Goal: Book appointment/travel/reservation

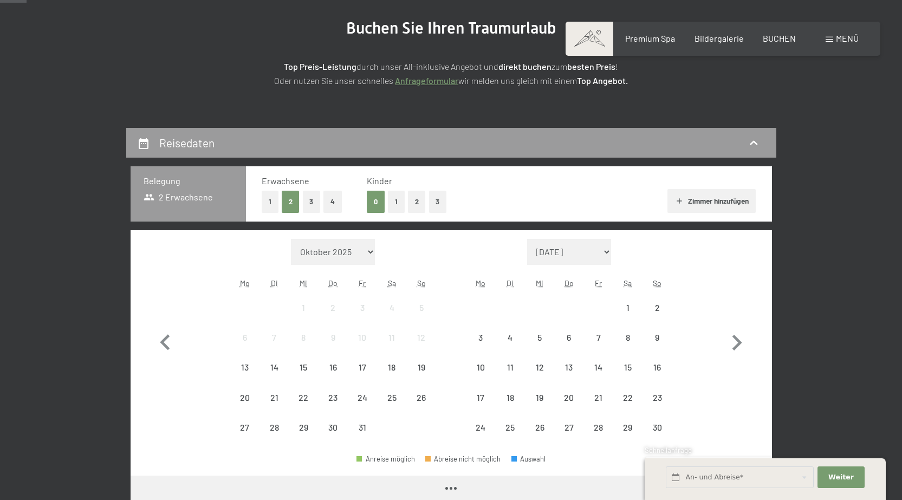
scroll to position [163, 0]
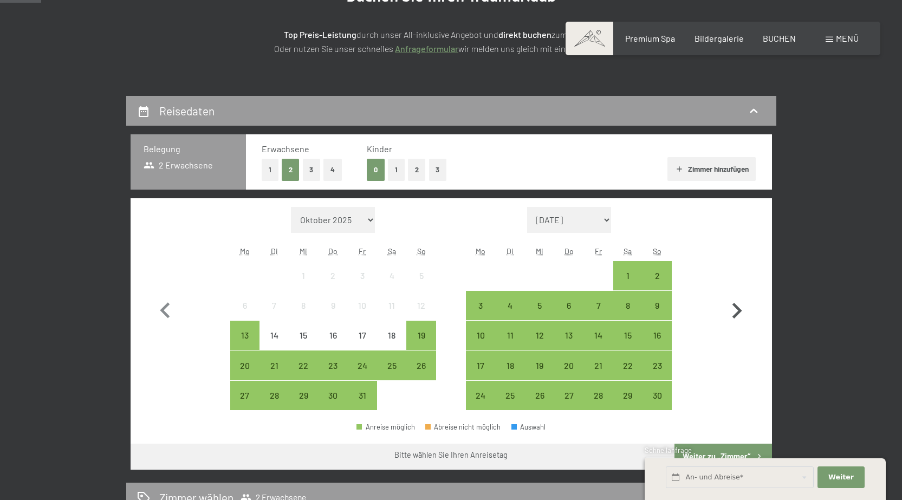
click at [734, 306] on icon "button" at bounding box center [738, 311] width 10 height 16
select select "[DATE]"
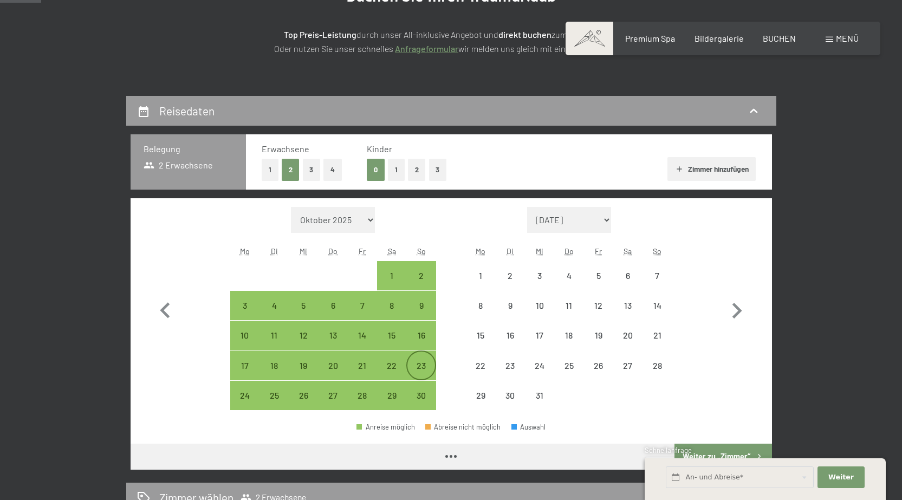
select select "[DATE]"
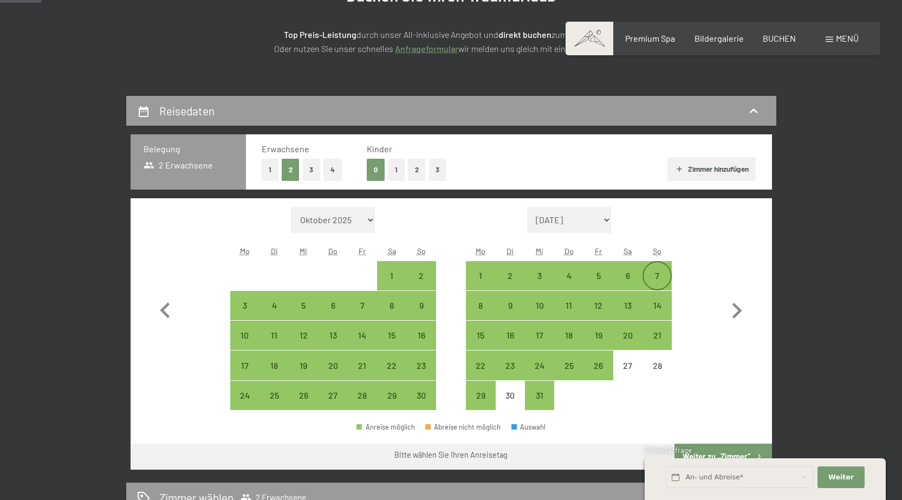
click at [658, 276] on div "7" at bounding box center [657, 284] width 27 height 27
select select "[DATE]"
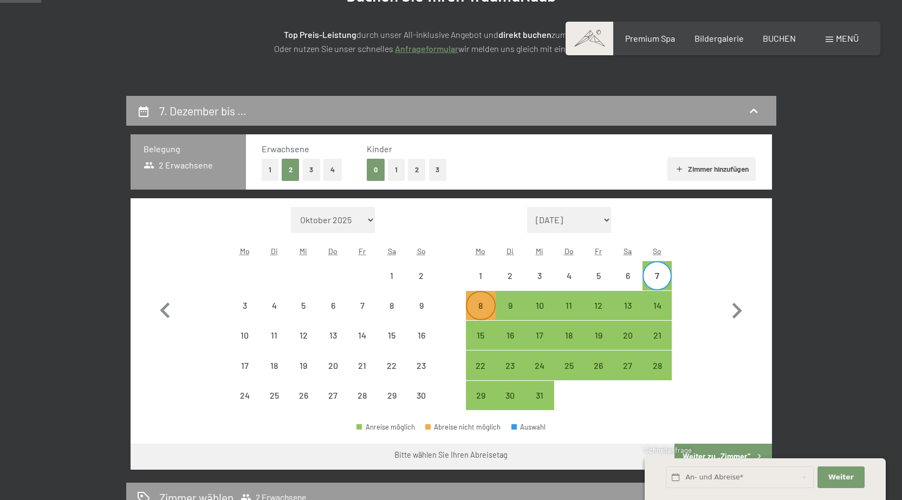
click at [478, 306] on div "8" at bounding box center [480, 314] width 27 height 27
select select "[DATE]"
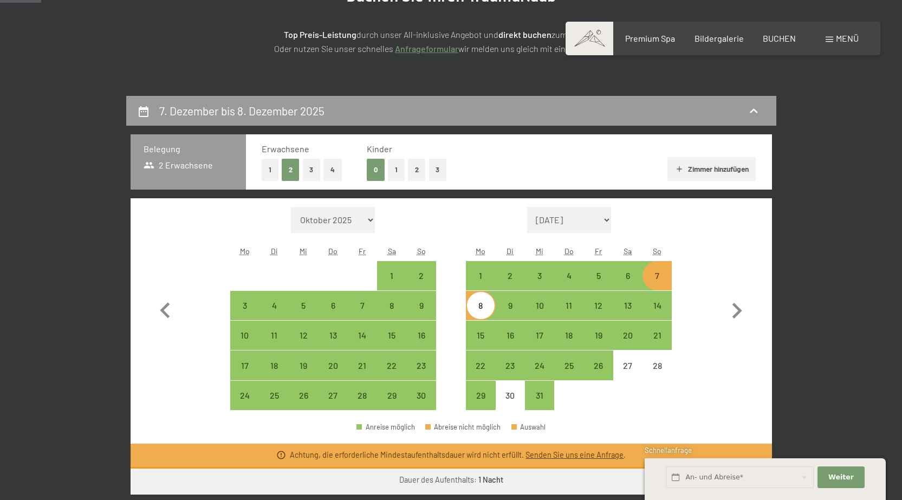
click at [395, 280] on span "Einwilligung Marketing*" at bounding box center [391, 281] width 89 height 11
click at [342, 280] on input "Einwilligung Marketing*" at bounding box center [336, 281] width 11 height 11
checkbox input "false"
click at [392, 274] on div "1" at bounding box center [391, 284] width 27 height 27
select select "[DATE]"
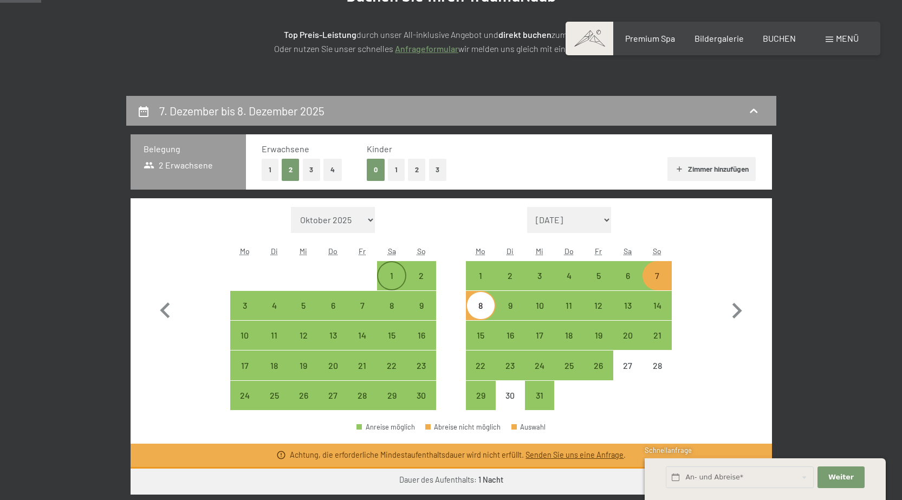
select select "[DATE]"
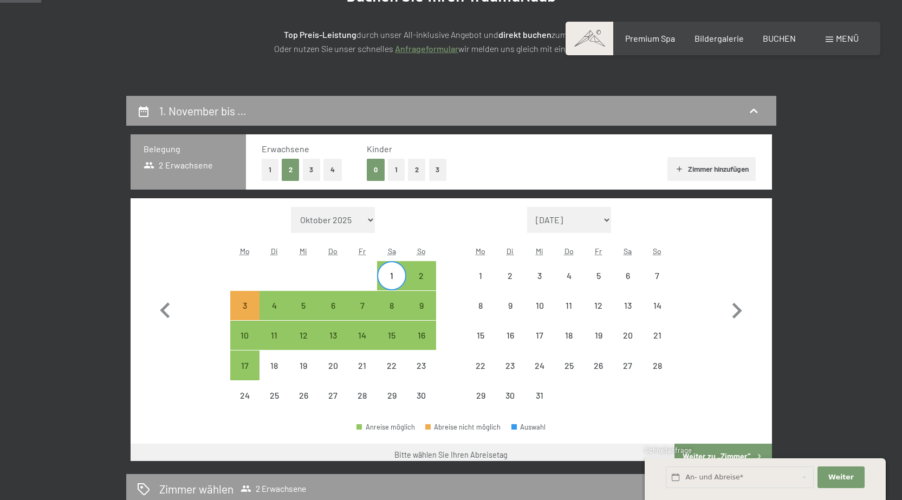
click at [423, 276] on span "Einwilligung Marketing*" at bounding box center [391, 281] width 89 height 11
click at [342, 276] on input "Einwilligung Marketing*" at bounding box center [336, 281] width 11 height 11
checkbox input "false"
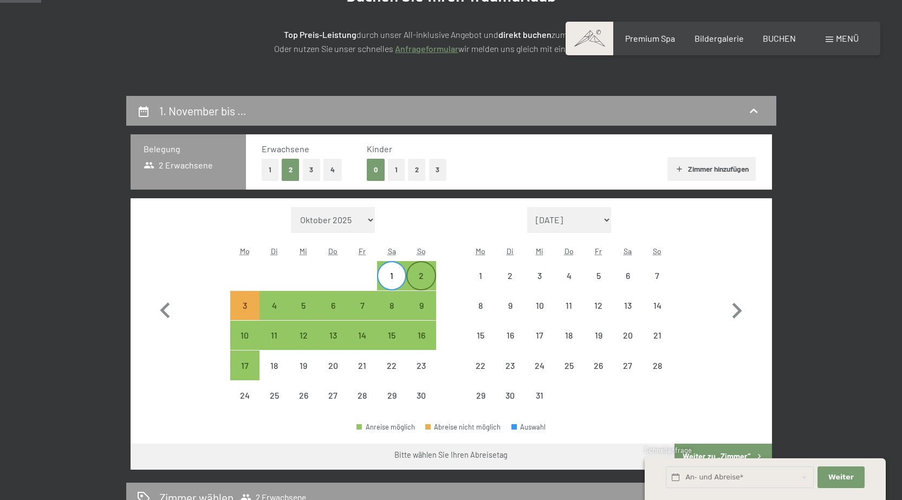
click at [422, 274] on div "2" at bounding box center [420, 284] width 27 height 27
select select "[DATE]"
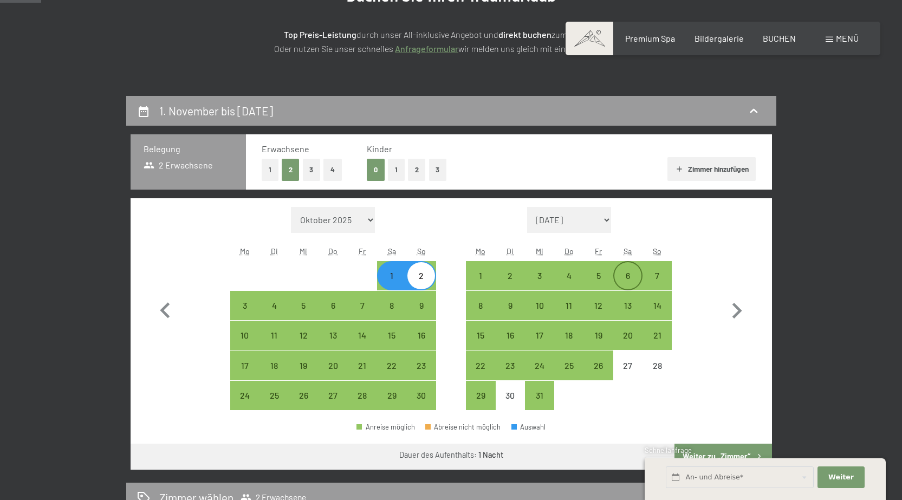
click at [632, 277] on div "6" at bounding box center [627, 284] width 27 height 27
select select "[DATE]"
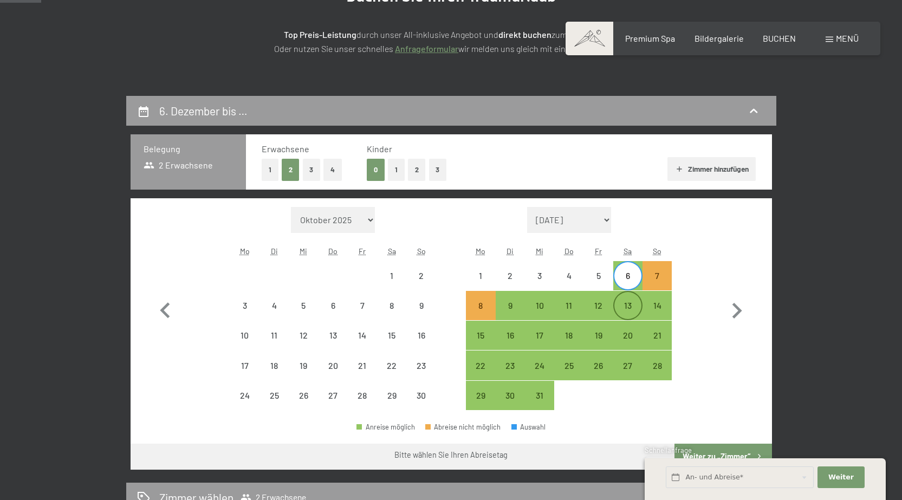
click at [624, 303] on div "13" at bounding box center [627, 314] width 27 height 27
select select "[DATE]"
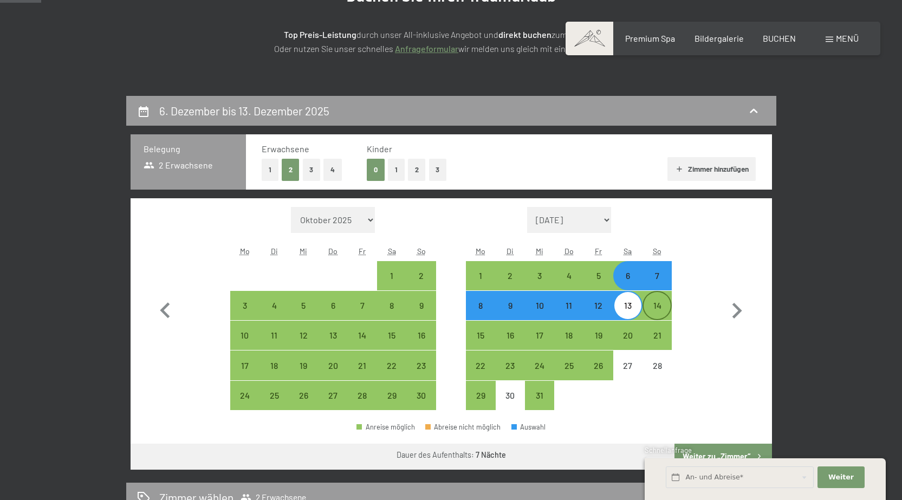
click at [663, 308] on div "14" at bounding box center [657, 314] width 27 height 27
select select "[DATE]"
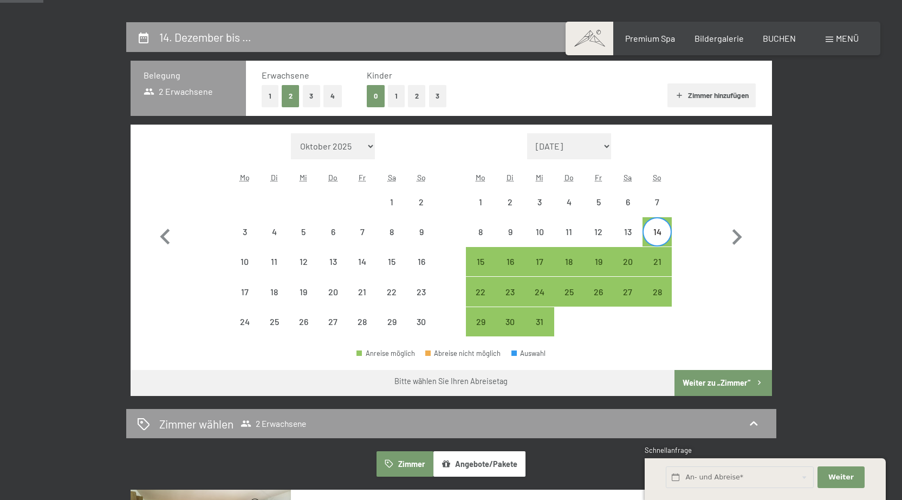
scroll to position [217, 0]
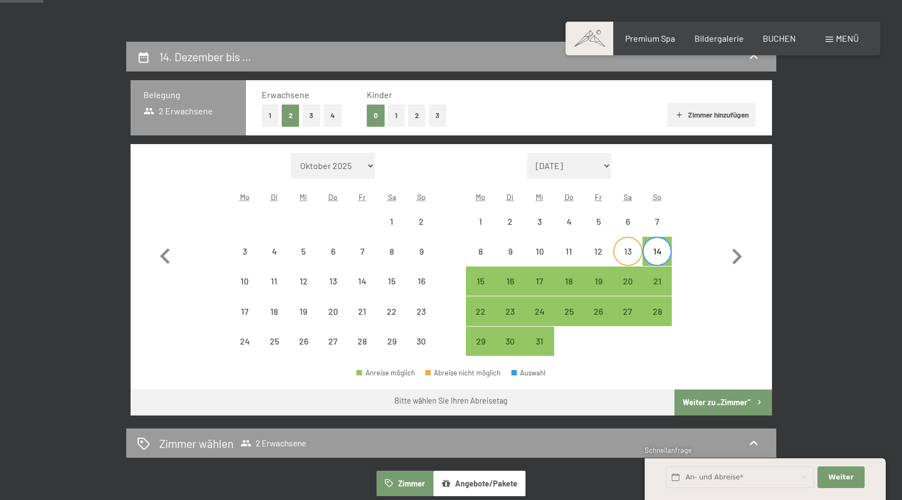
click at [622, 258] on div "13" at bounding box center [627, 260] width 27 height 27
select select "[DATE]"
click at [624, 250] on div "13" at bounding box center [627, 260] width 27 height 27
select select "[DATE]"
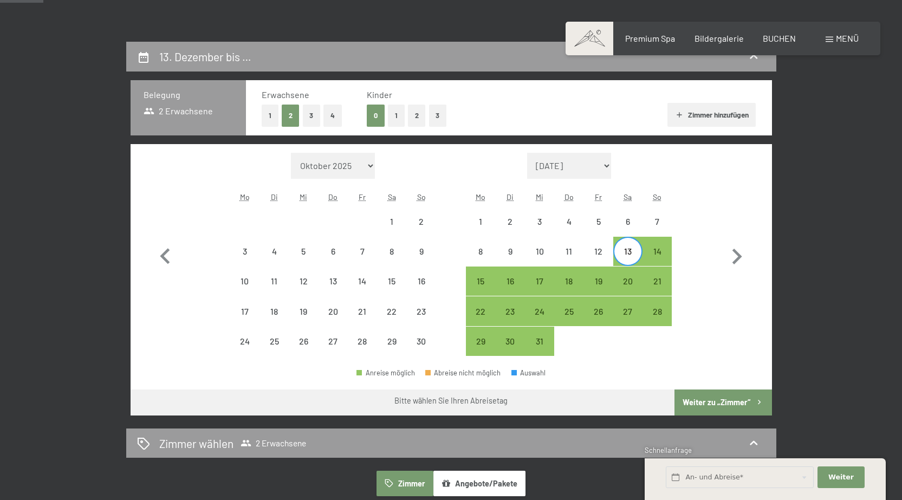
select select "[DATE]"
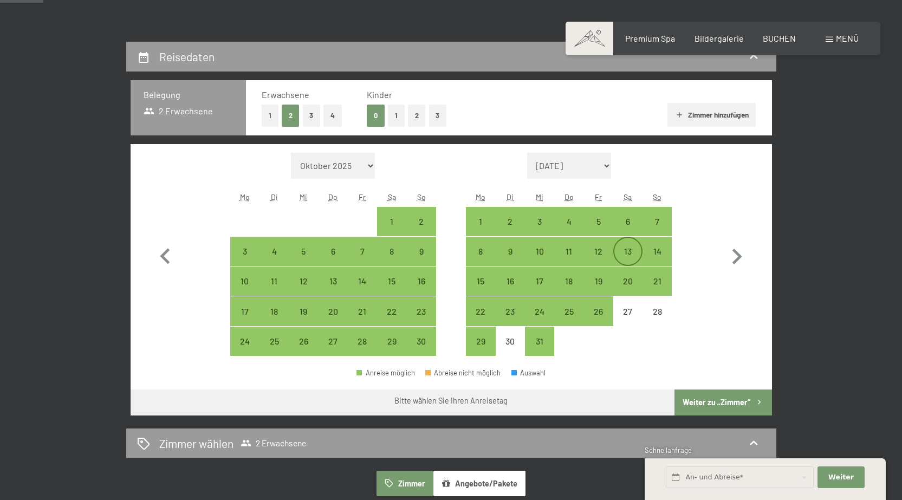
click at [624, 250] on div "13" at bounding box center [627, 260] width 27 height 27
select select "[DATE]"
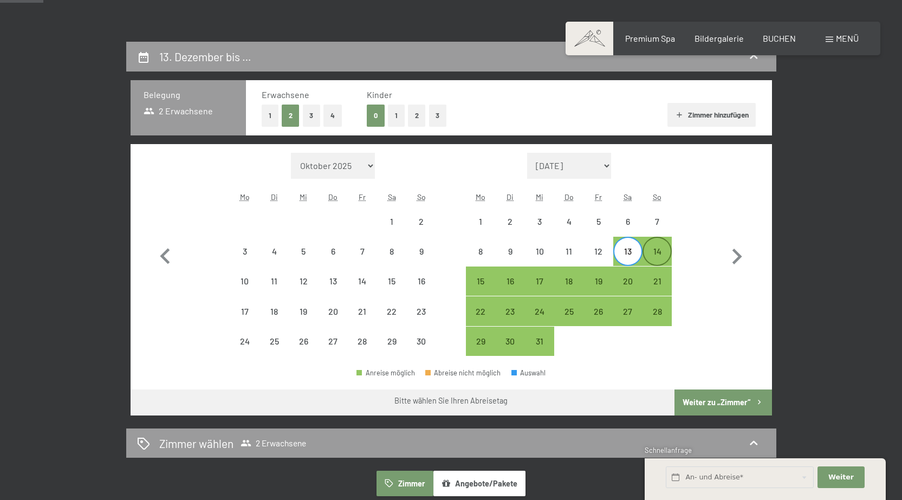
click at [655, 252] on div "14" at bounding box center [657, 260] width 27 height 27
select select "[DATE]"
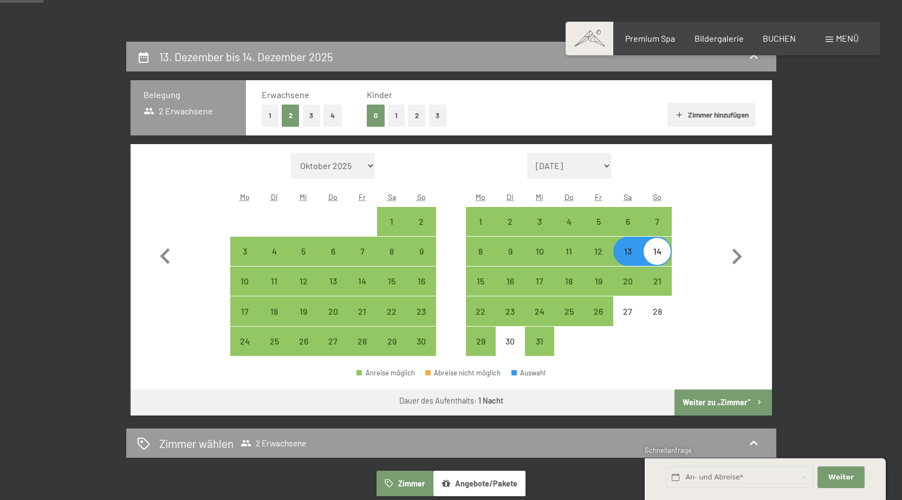
click at [735, 398] on button "Weiter zu „Zimmer“" at bounding box center [723, 403] width 97 height 26
select select "[DATE]"
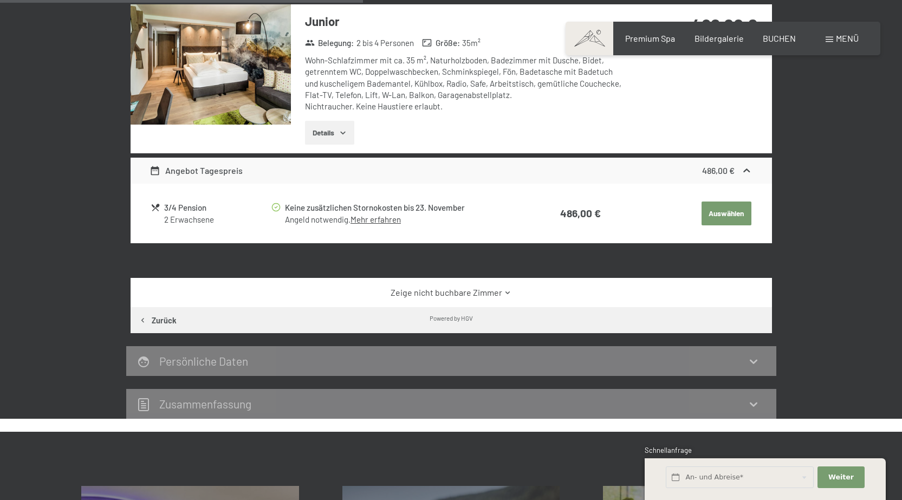
scroll to position [313, 0]
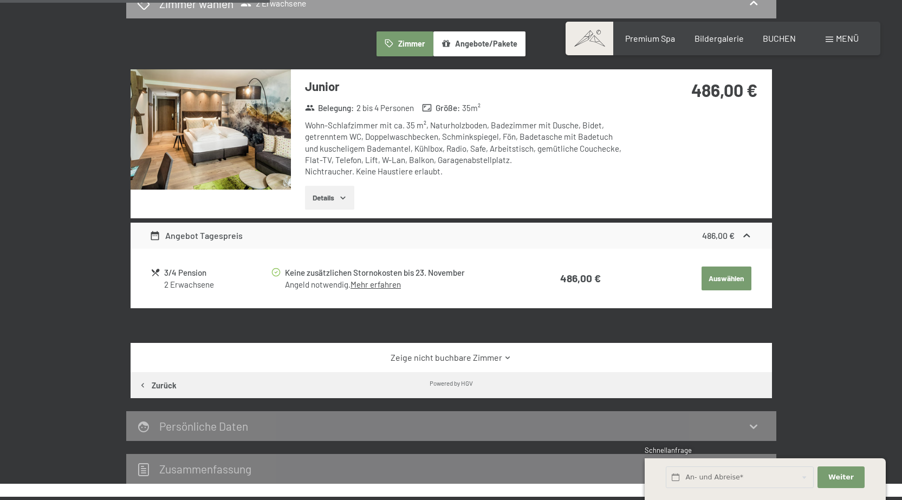
click at [478, 46] on button "Angebote/Pakete" at bounding box center [479, 43] width 92 height 25
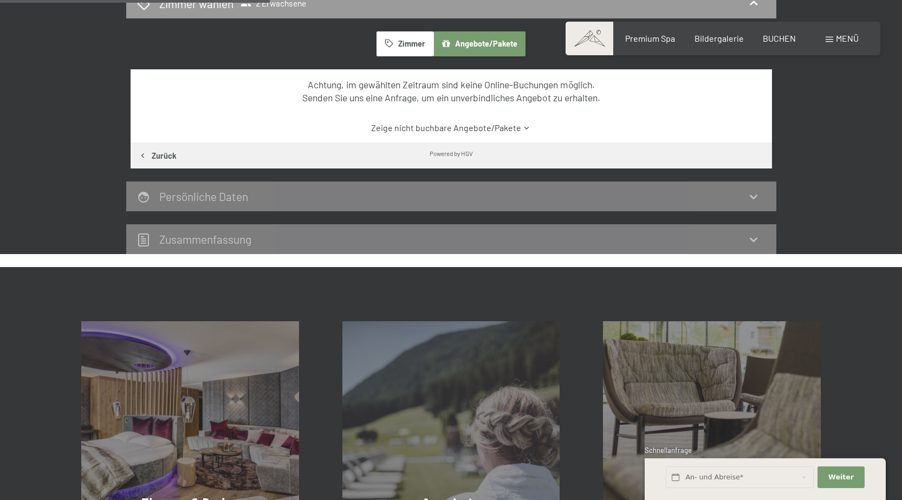
click at [461, 132] on link "Zeige nicht buchbare Angebote/Pakete" at bounding box center [451, 128] width 603 height 12
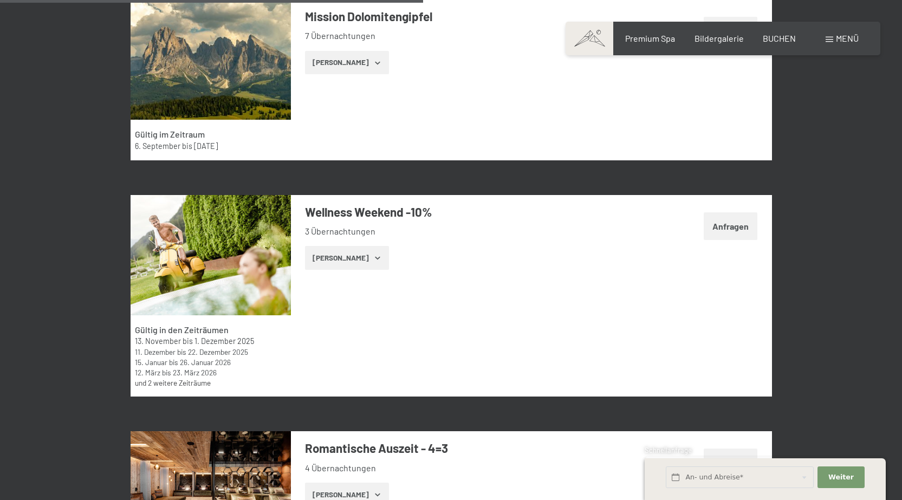
scroll to position [1884, 0]
